Goal: Share content

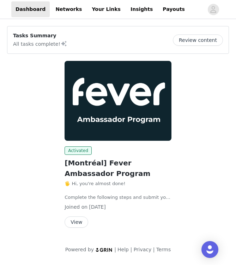
click at [73, 222] on button "View" at bounding box center [76, 222] width 24 height 11
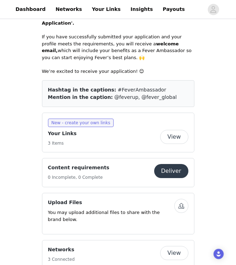
scroll to position [347, 0]
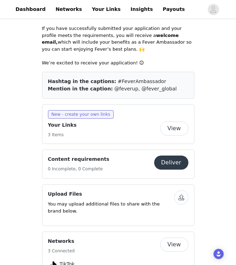
click at [177, 122] on button "View" at bounding box center [174, 129] width 28 height 14
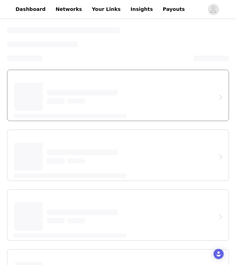
select select "12"
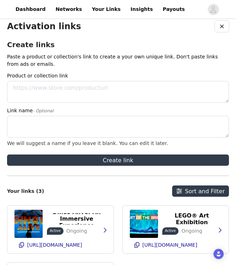
scroll to position [10, 0]
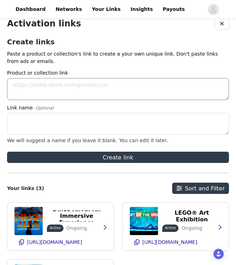
click at [94, 94] on textarea "Product or collection link" at bounding box center [118, 89] width 222 height 22
paste textarea "[URL][DOMAIN_NAME]"
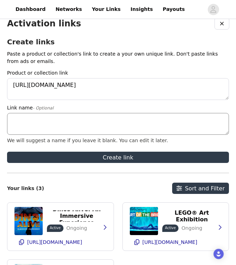
type textarea "[URL][DOMAIN_NAME]"
click at [56, 127] on textarea "Link name - Optional" at bounding box center [118, 124] width 222 height 22
paste textarea "Festilumi"
paste textarea "Discount Code: SHANILASAYS10"
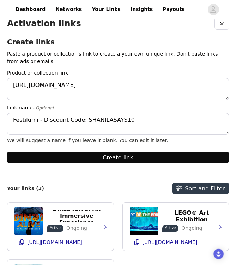
type textarea "Festilumi - Discount Code: SHANILASAYS10"
click at [134, 156] on button "Create link" at bounding box center [118, 157] width 222 height 11
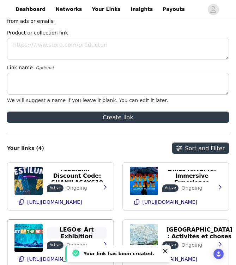
scroll to position [40, 0]
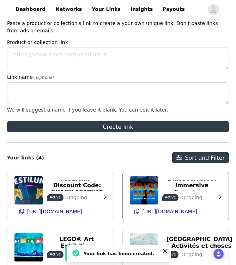
click at [146, 197] on img at bounding box center [144, 190] width 28 height 28
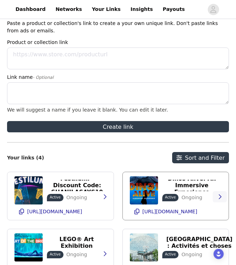
click at [218, 196] on icon "button" at bounding box center [220, 197] width 6 height 6
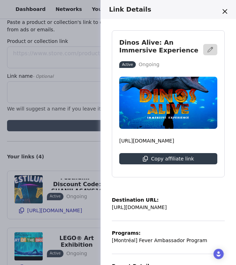
scroll to position [0, 0]
click at [208, 54] on button "button" at bounding box center [210, 49] width 14 height 11
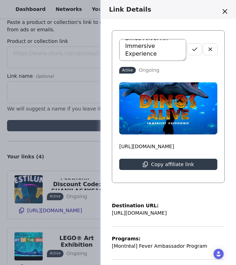
scroll to position [8, 0]
click at [166, 52] on textarea "Dinos Alive: An Immersive Experience" at bounding box center [152, 50] width 67 height 22
paste textarea "Discount Code: SHANILASAYS10"
type textarea "Dinos Alive: An Immersive Experience - Discount Code: SHANILASAYS10"
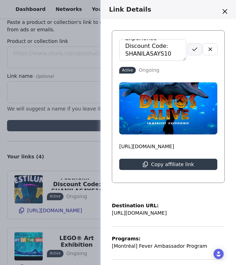
click at [191, 51] on button "button" at bounding box center [194, 49] width 14 height 11
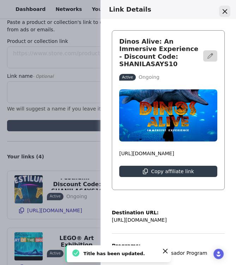
click at [227, 12] on button "Close" at bounding box center [224, 11] width 11 height 11
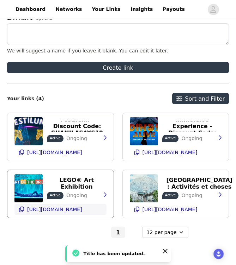
scroll to position [100, 0]
click at [106, 195] on icon "button" at bounding box center [105, 195] width 6 height 6
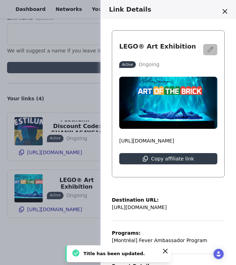
click at [214, 51] on button "button" at bounding box center [210, 49] width 14 height 11
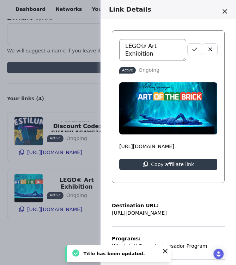
click at [182, 46] on textarea "LEGO® Art Exhibition" at bounding box center [152, 50] width 67 height 22
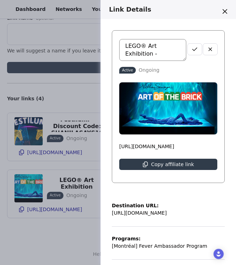
paste textarea "Discount Code: SHANILASAYS10"
type textarea "LEGO® Art Exhibition - Discount Code: SHANILASAYS10"
click at [193, 49] on icon "button" at bounding box center [195, 49] width 6 height 6
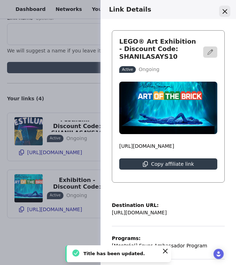
click at [226, 10] on icon "Close" at bounding box center [224, 11] width 5 height 5
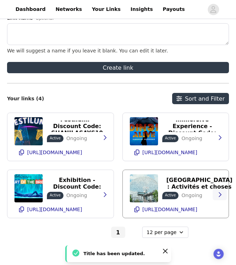
click at [221, 195] on icon "button" at bounding box center [220, 195] width 6 height 6
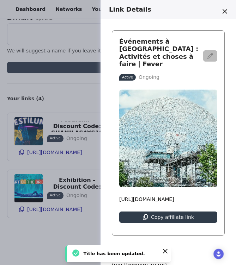
click at [211, 56] on button "button" at bounding box center [210, 55] width 14 height 11
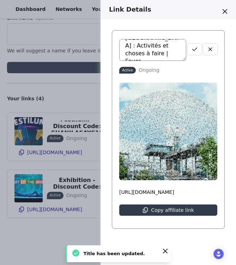
scroll to position [15, 0]
click at [149, 55] on textarea "Événements à [GEOGRAPHIC_DATA] : Activités et choses à faire | Fever" at bounding box center [152, 50] width 67 height 22
paste textarea "Discount Code: SHANILASAYS10"
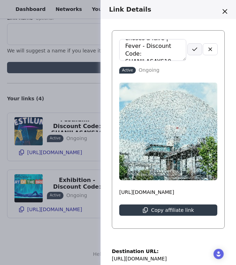
type textarea "Événements à [GEOGRAPHIC_DATA] : Activités et choses à faire | Fever - Discount…"
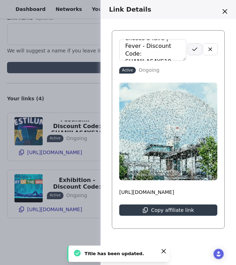
click at [193, 53] on button "button" at bounding box center [194, 49] width 14 height 11
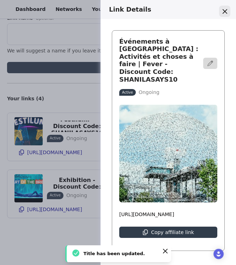
click at [226, 14] on button "Close" at bounding box center [224, 11] width 11 height 11
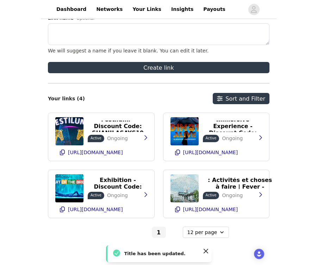
scroll to position [92, 0]
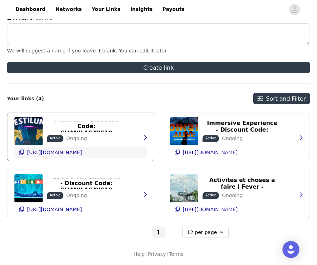
click at [20, 154] on icon "button" at bounding box center [22, 153] width 6 height 6
